Goal: Transaction & Acquisition: Purchase product/service

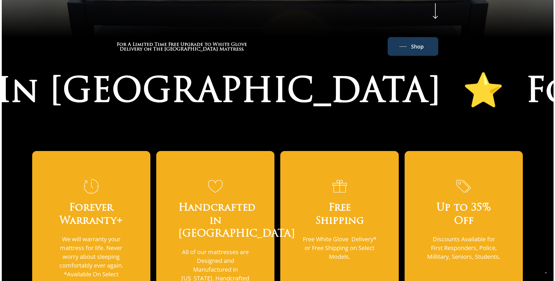
scroll to position [175, 0]
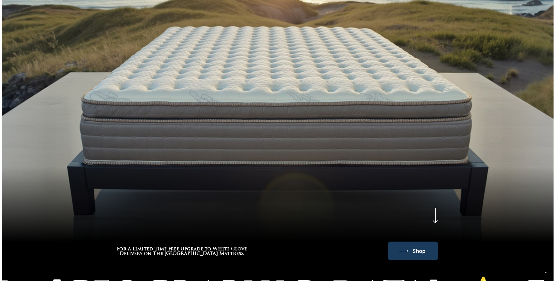
click at [419, 247] on span "Shop" at bounding box center [419, 251] width 13 height 9
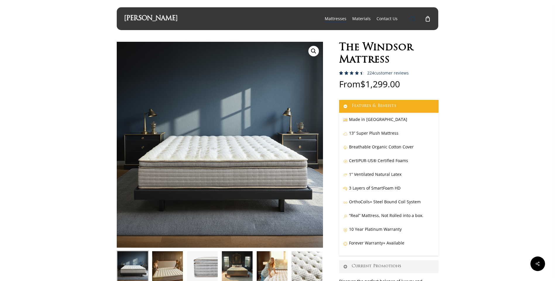
click at [410, 17] on span "Main Menu" at bounding box center [413, 19] width 6 height 6
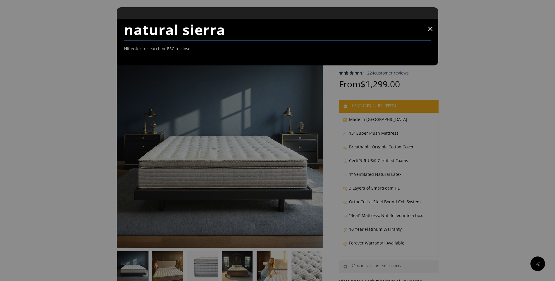
type input "natural sierra"
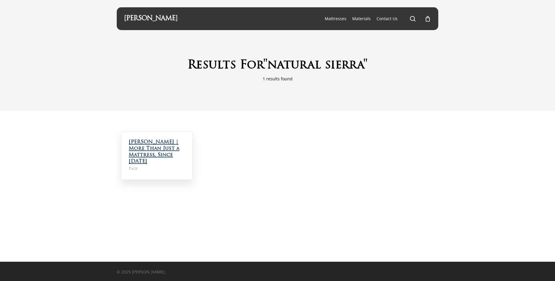
click at [154, 148] on link "[PERSON_NAME] | More Than Just a Mattress, Since [DATE]" at bounding box center [154, 152] width 51 height 24
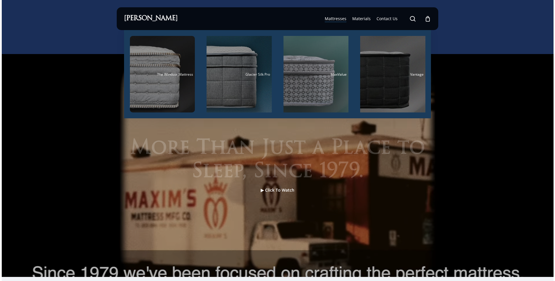
click at [430, 74] on li "Vantage" at bounding box center [392, 74] width 77 height 88
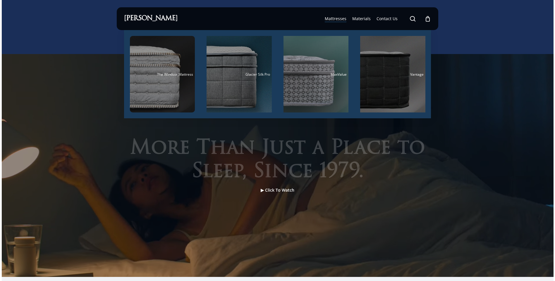
click at [425, 70] on li "Vantage" at bounding box center [392, 74] width 77 height 88
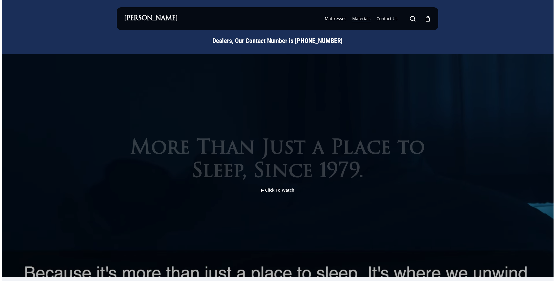
click at [364, 19] on span "Materials" at bounding box center [361, 19] width 18 height 6
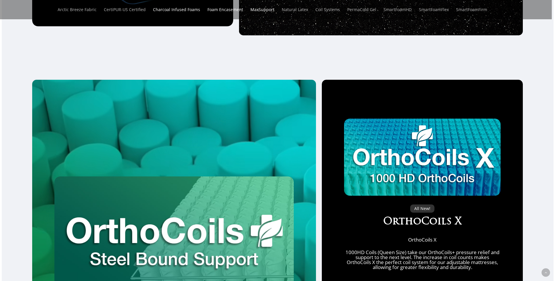
scroll to position [1918, 0]
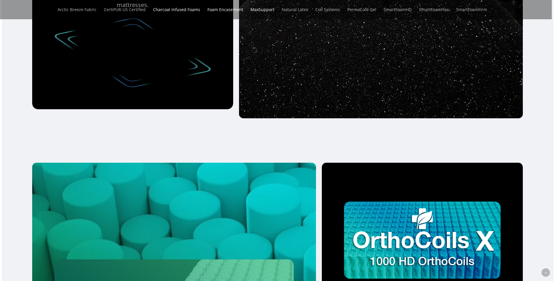
click at [183, 9] on link "Charcoal Infused Foams" at bounding box center [176, 9] width 47 height 19
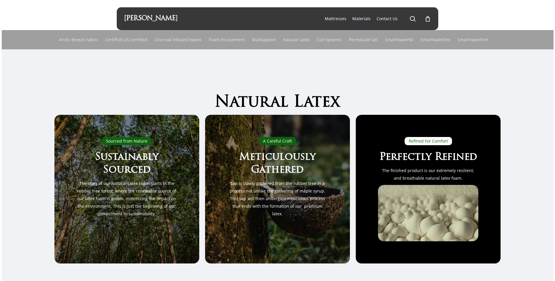
click at [155, 17] on link "[PERSON_NAME]" at bounding box center [151, 18] width 54 height 6
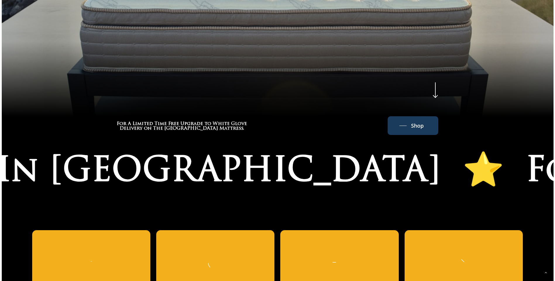
scroll to position [380, 0]
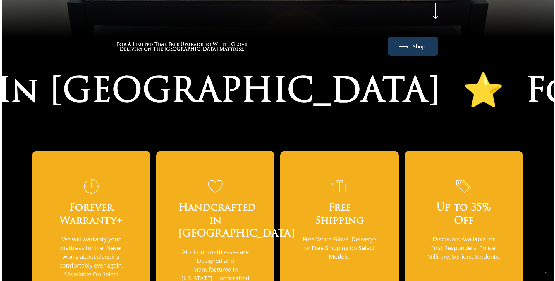
click at [406, 42] on link "Shop" at bounding box center [412, 46] width 27 height 9
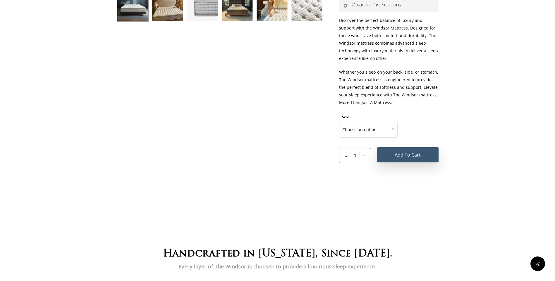
scroll to position [292, 0]
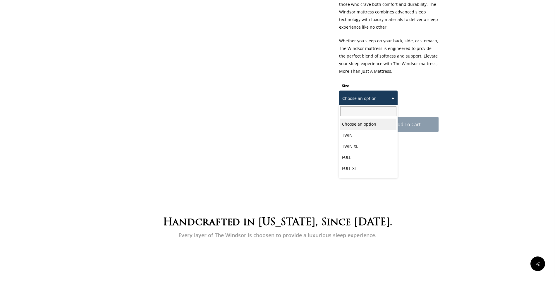
click at [393, 97] on span at bounding box center [392, 98] width 9 height 15
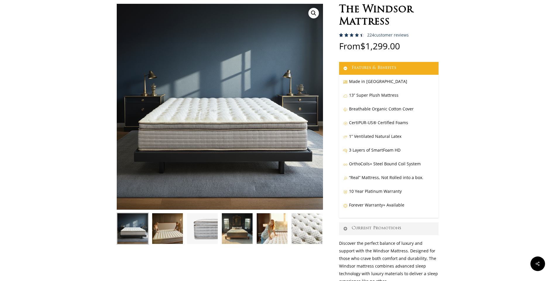
scroll to position [0, 0]
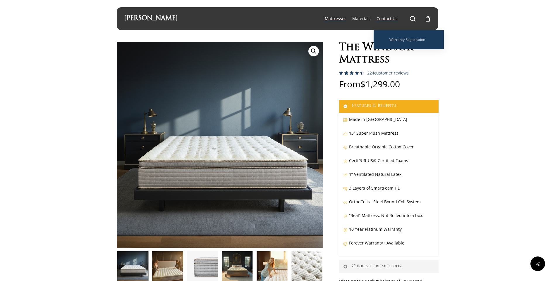
click at [387, 18] on span "Contact Us" at bounding box center [386, 19] width 21 height 6
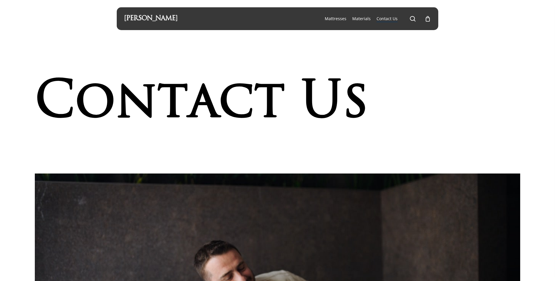
click at [428, 18] on div "0" at bounding box center [430, 17] width 6 height 6
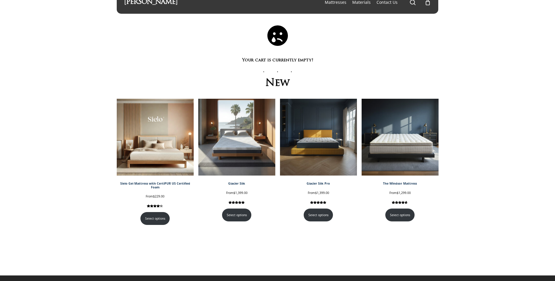
scroll to position [30, 0]
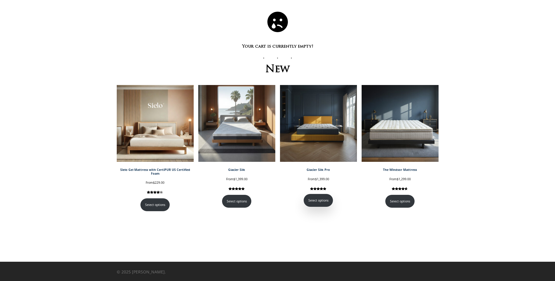
click at [321, 198] on link "Select options" at bounding box center [319, 200] width 30 height 13
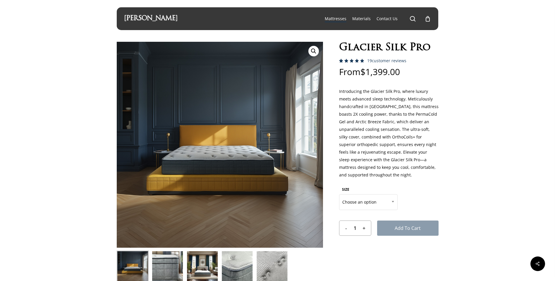
drag, startPoint x: 412, startPoint y: 18, endPoint x: 396, endPoint y: 20, distance: 16.1
click at [412, 18] on span "Main Menu" at bounding box center [413, 19] width 6 height 6
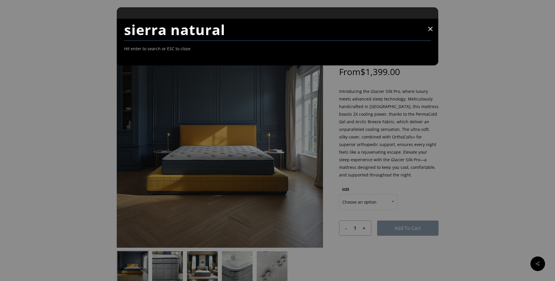
type input "sierra natural"
